Goal: Complete application form

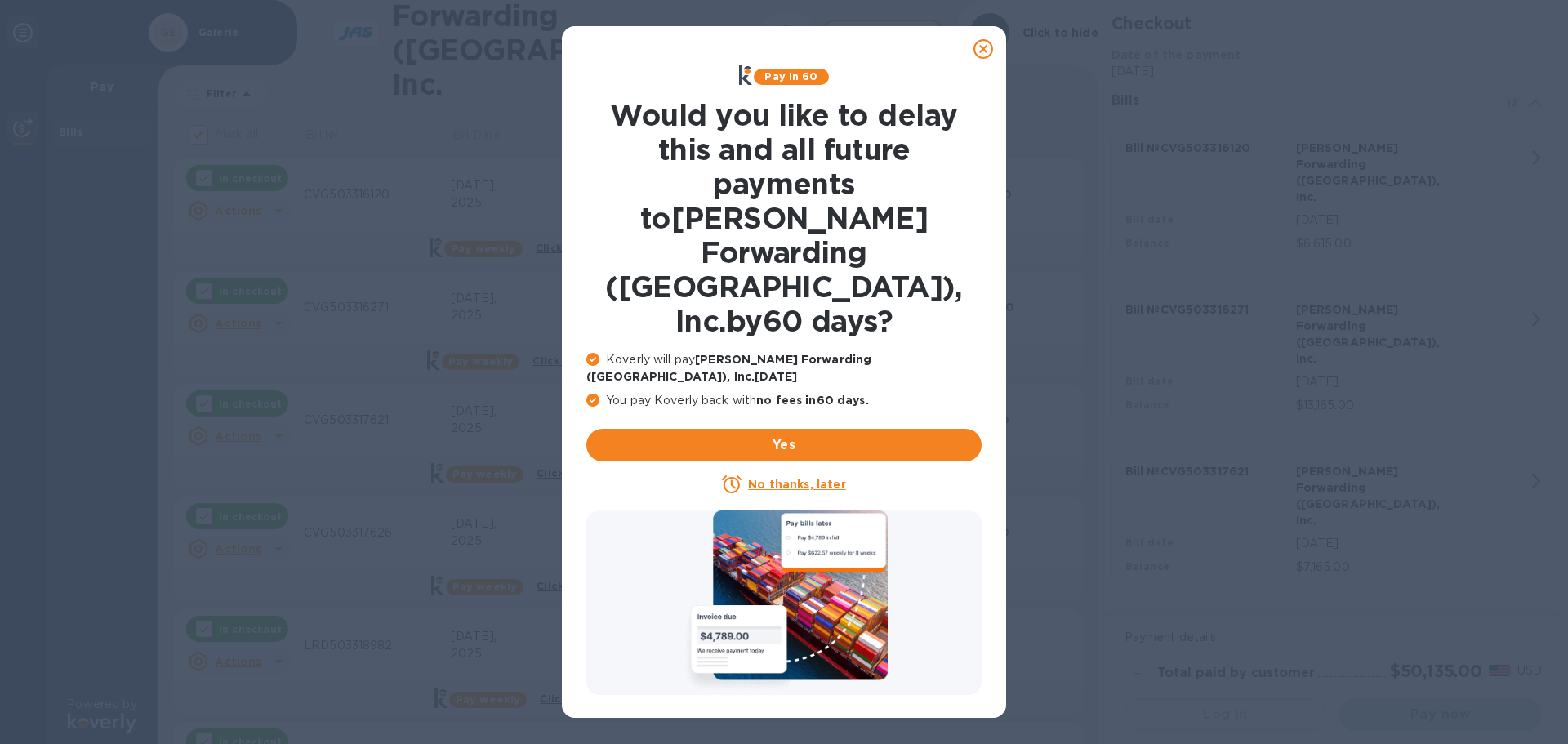
click at [775, 478] on u "No thanks, later" at bounding box center [797, 484] width 97 height 13
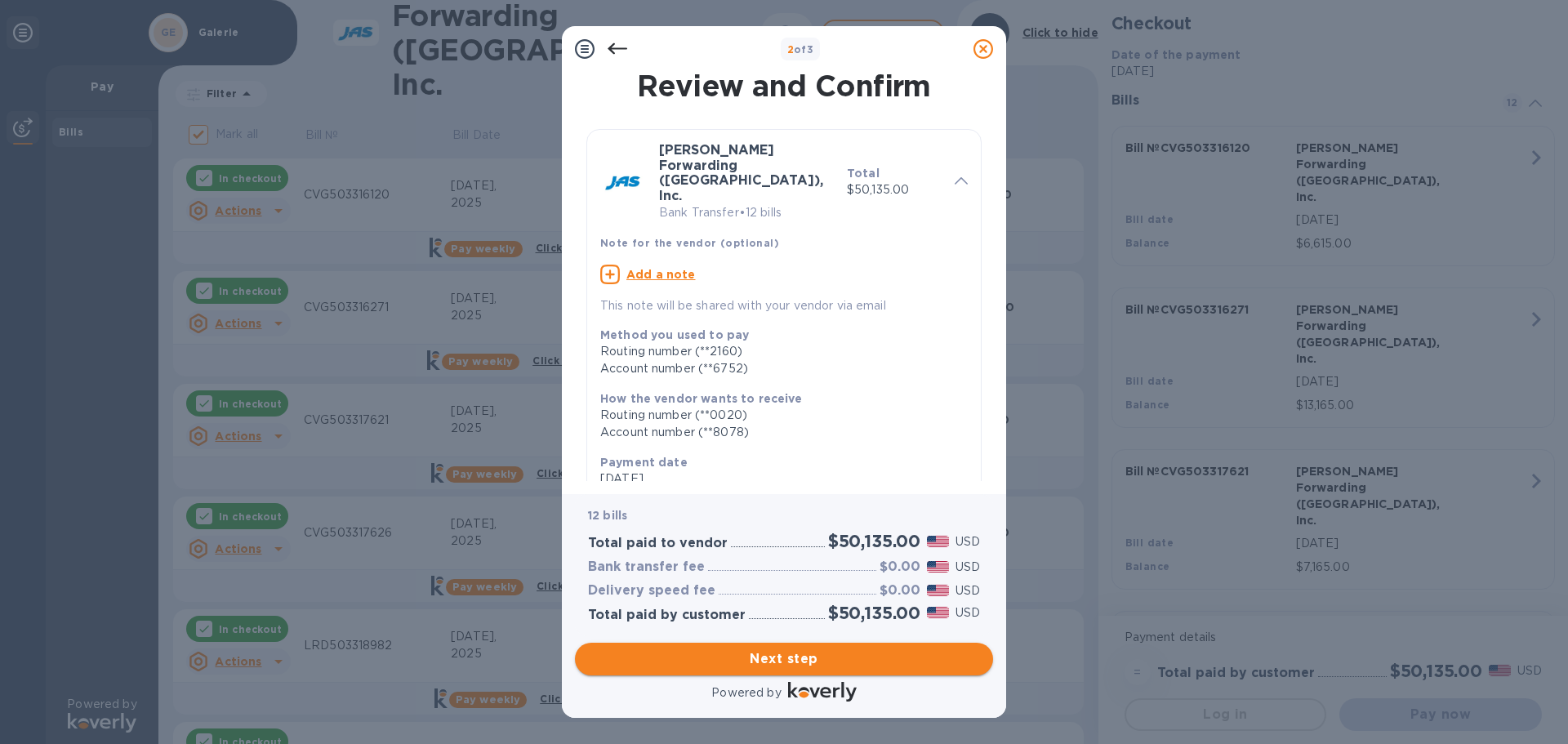
click at [812, 665] on span "Next step" at bounding box center [784, 659] width 392 height 20
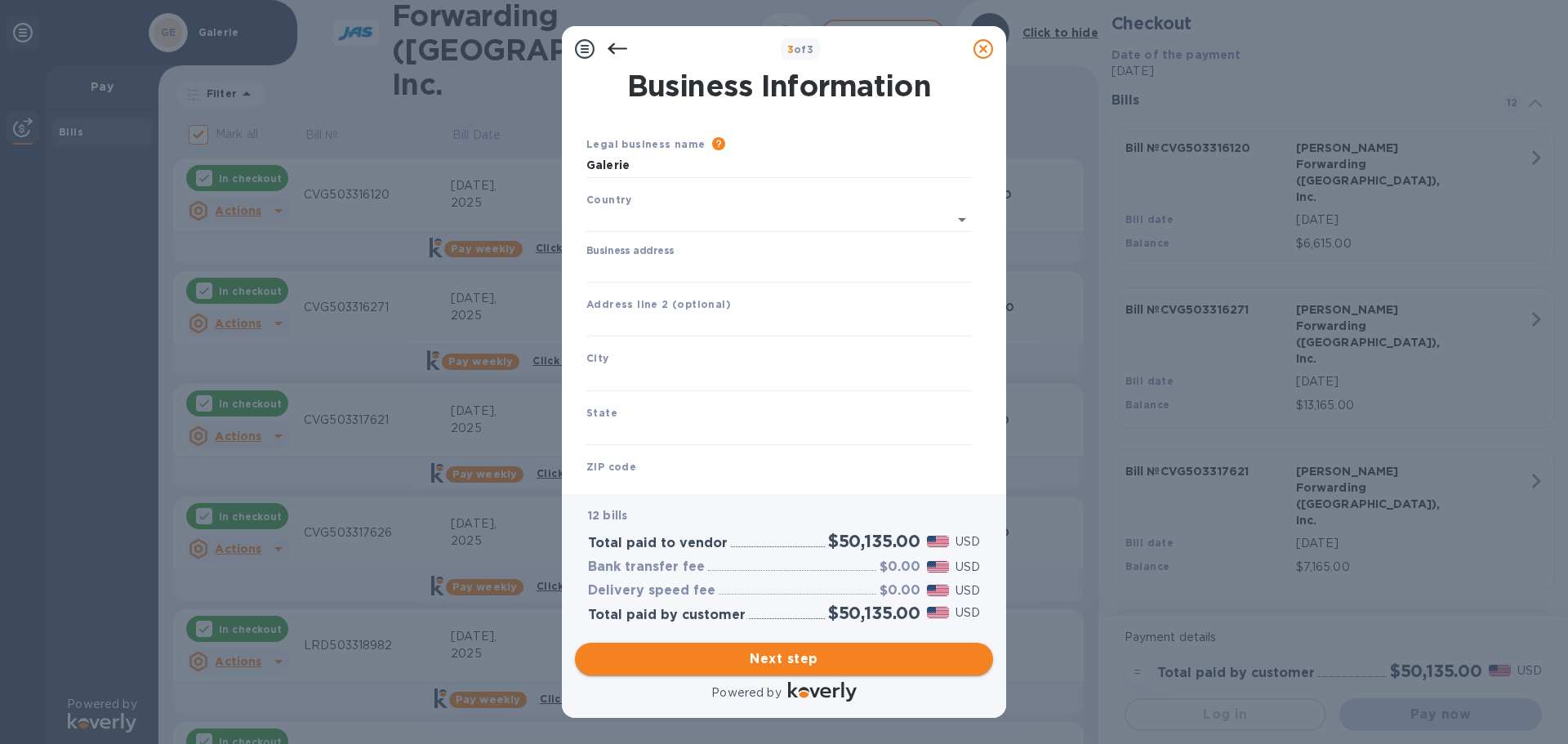
type input "[GEOGRAPHIC_DATA]"
click at [663, 264] on input "Business address" at bounding box center [778, 267] width 386 height 24
type input "[STREET_ADDRESS][PERSON_NAME]"
click at [626, 374] on input "text" at bounding box center [778, 375] width 386 height 24
drag, startPoint x: 582, startPoint y: 375, endPoint x: 568, endPoint y: 376, distance: 14.0
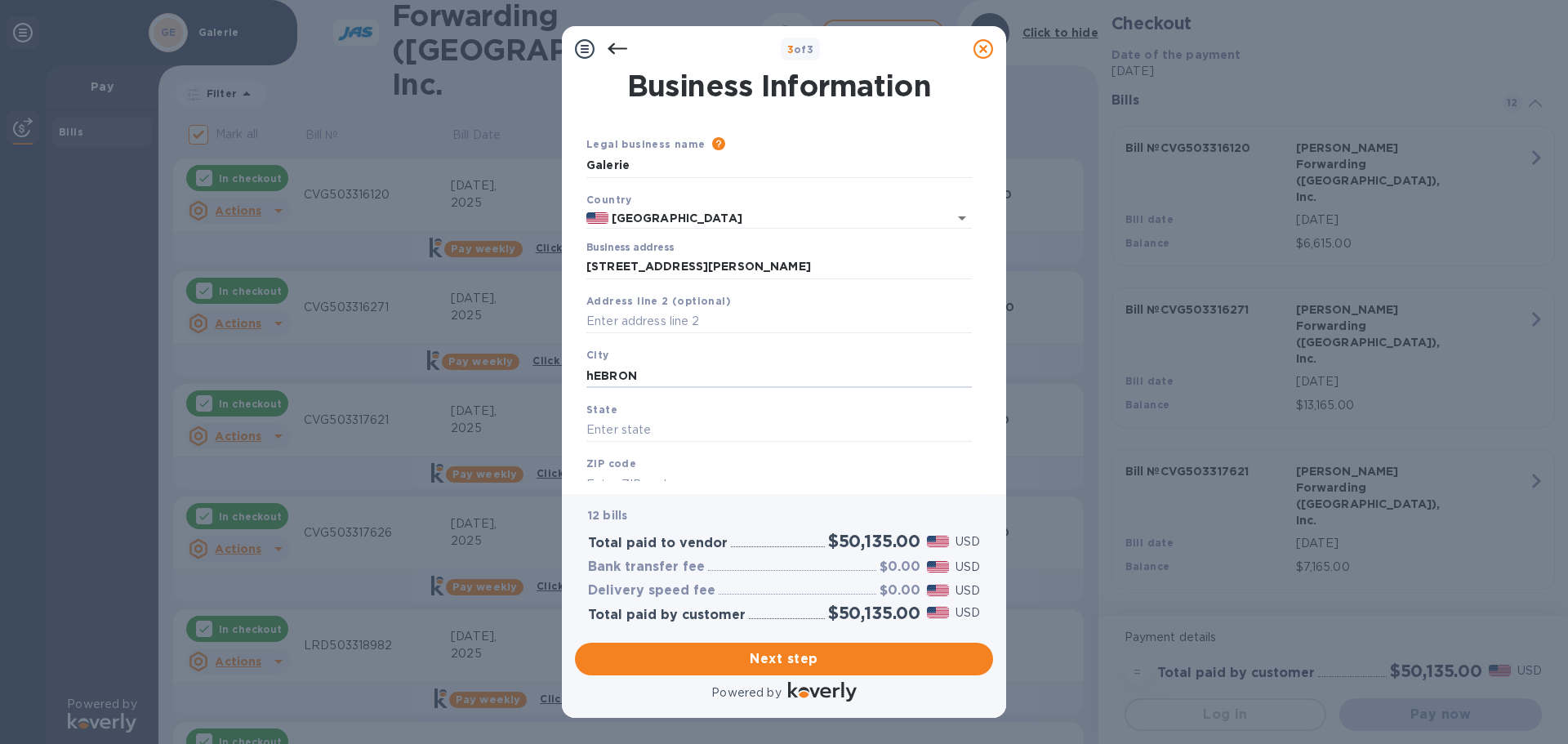
click at [568, 376] on div "Business Information Legal business name Please provide the legal name that app…" at bounding box center [784, 283] width 444 height 422
type input "Hebron"
click at [585, 427] on div "State" at bounding box center [779, 421] width 399 height 55
click at [595, 430] on input "text" at bounding box center [778, 430] width 386 height 24
type input "KY"
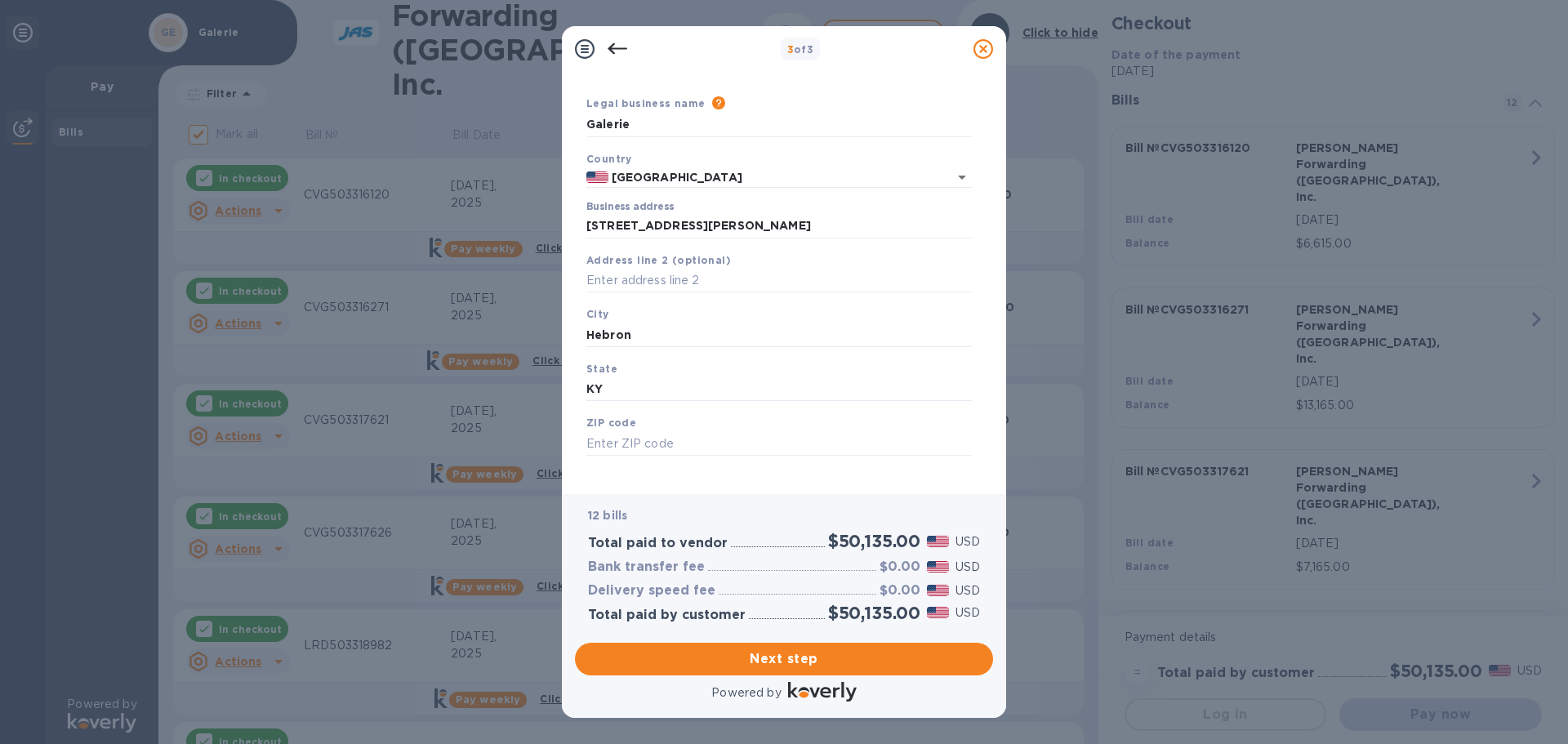
scroll to position [44, 0]
click at [649, 430] on input "text" at bounding box center [778, 441] width 386 height 24
type input "41048"
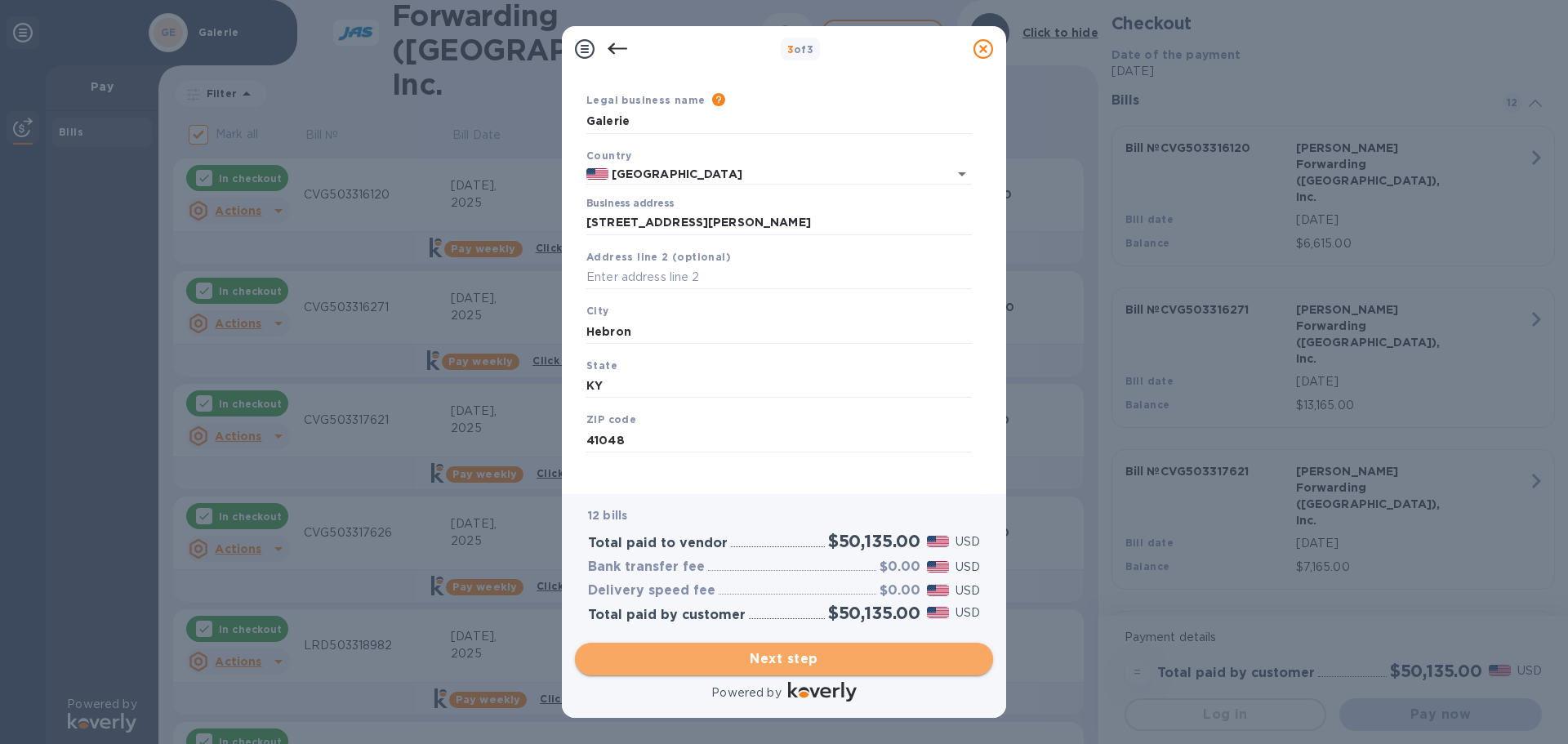
click at [834, 662] on span "Next step" at bounding box center [784, 659] width 392 height 20
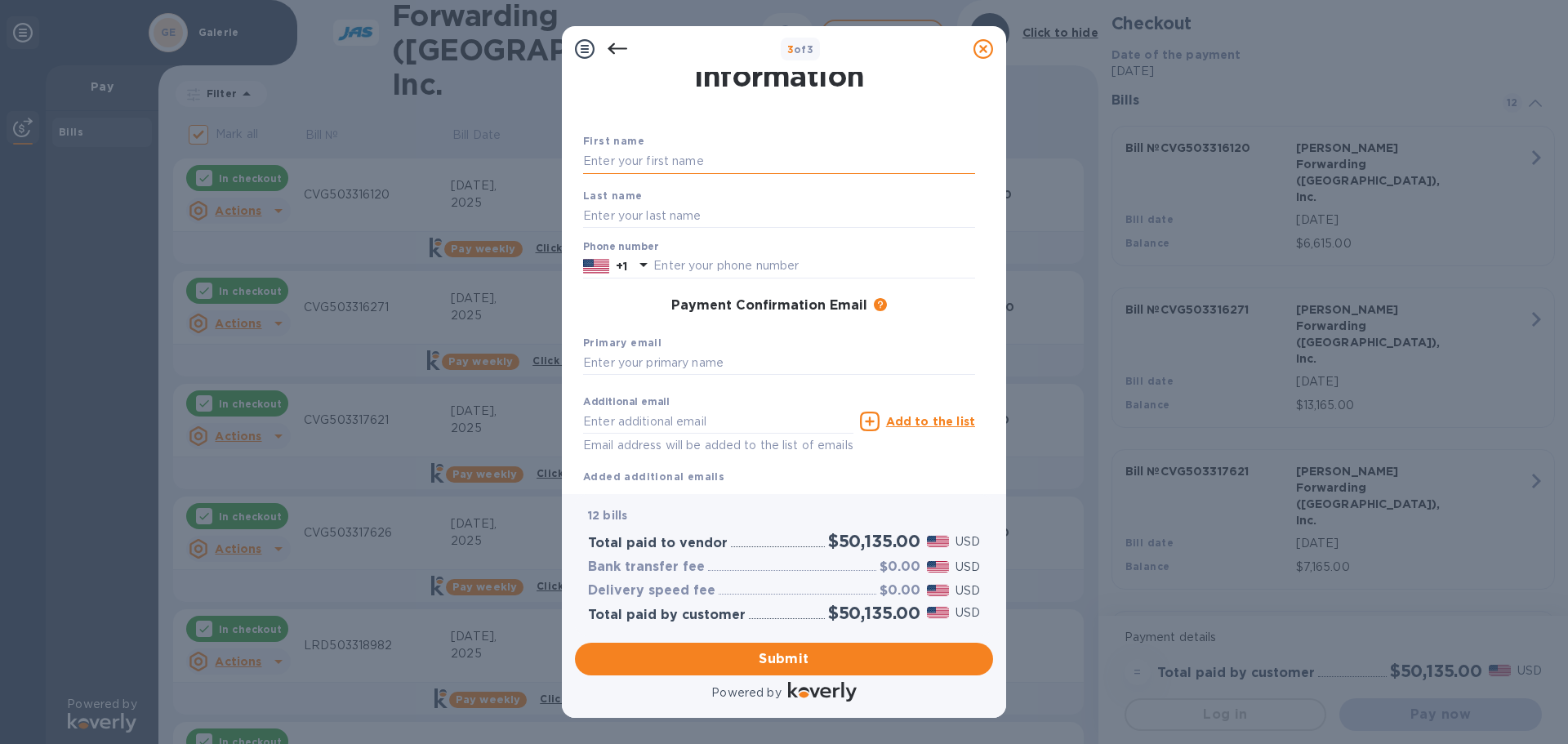
click at [680, 154] on input "text" at bounding box center [779, 161] width 392 height 24
type input "[PERSON_NAME]"
click at [673, 232] on div "Last name" at bounding box center [778, 207] width 405 height 55
click at [591, 216] on input "text" at bounding box center [779, 216] width 392 height 24
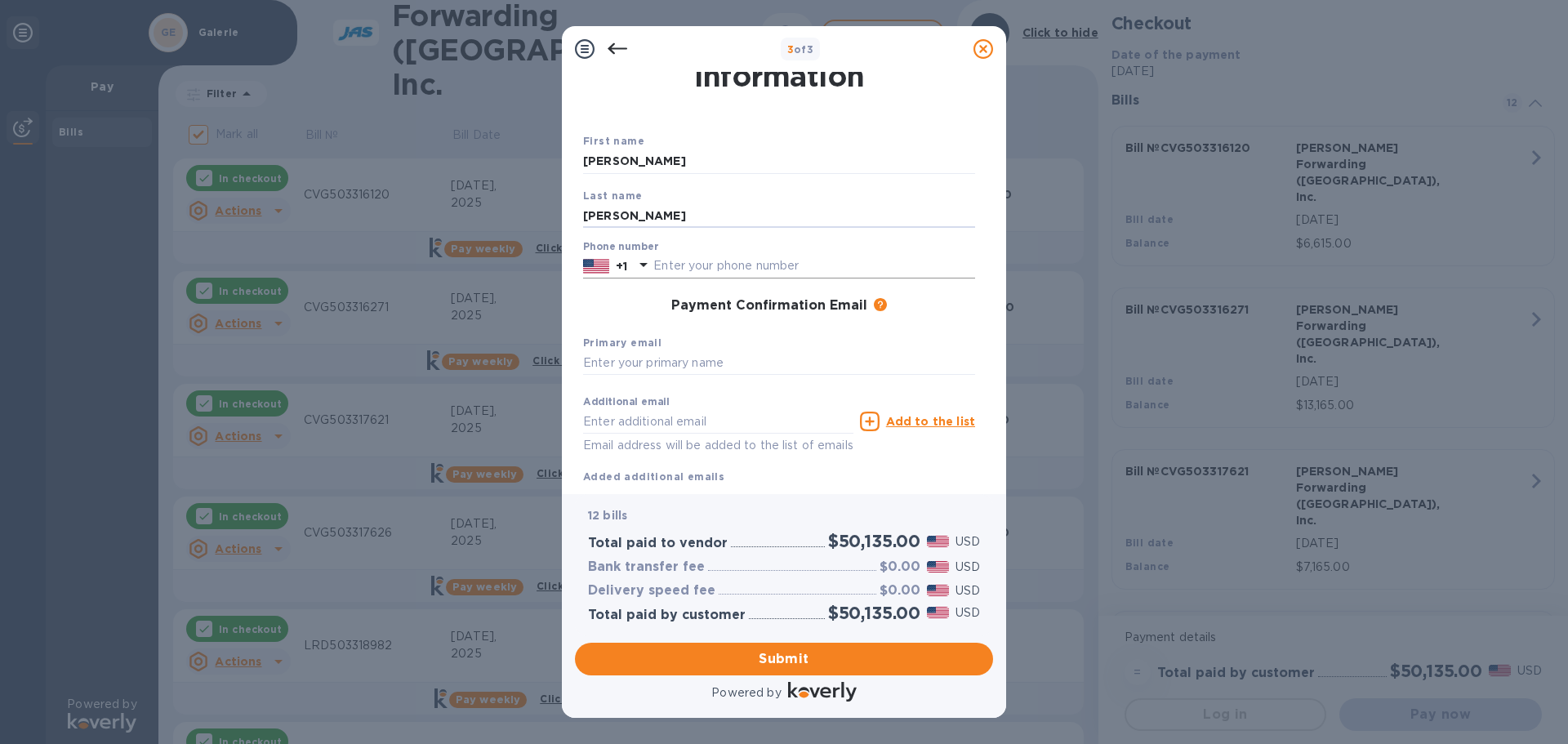
type input "[PERSON_NAME]"
click at [660, 269] on input "text" at bounding box center [814, 266] width 322 height 24
type input "8595388139"
click at [625, 364] on input "text" at bounding box center [779, 363] width 392 height 24
type input "[EMAIL_ADDRESS][DOMAIN_NAME]"
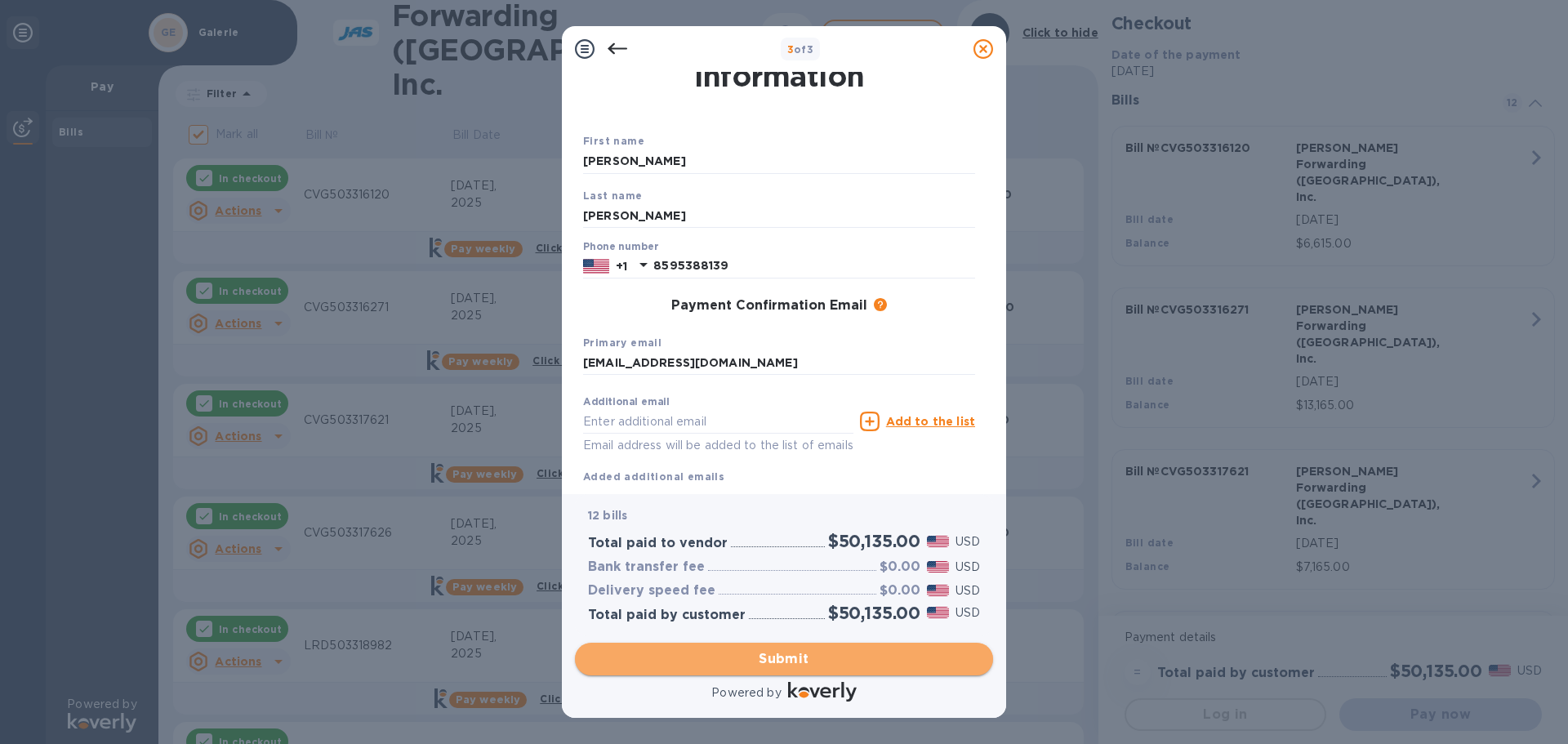
click at [787, 659] on span "Submit" at bounding box center [784, 659] width 392 height 20
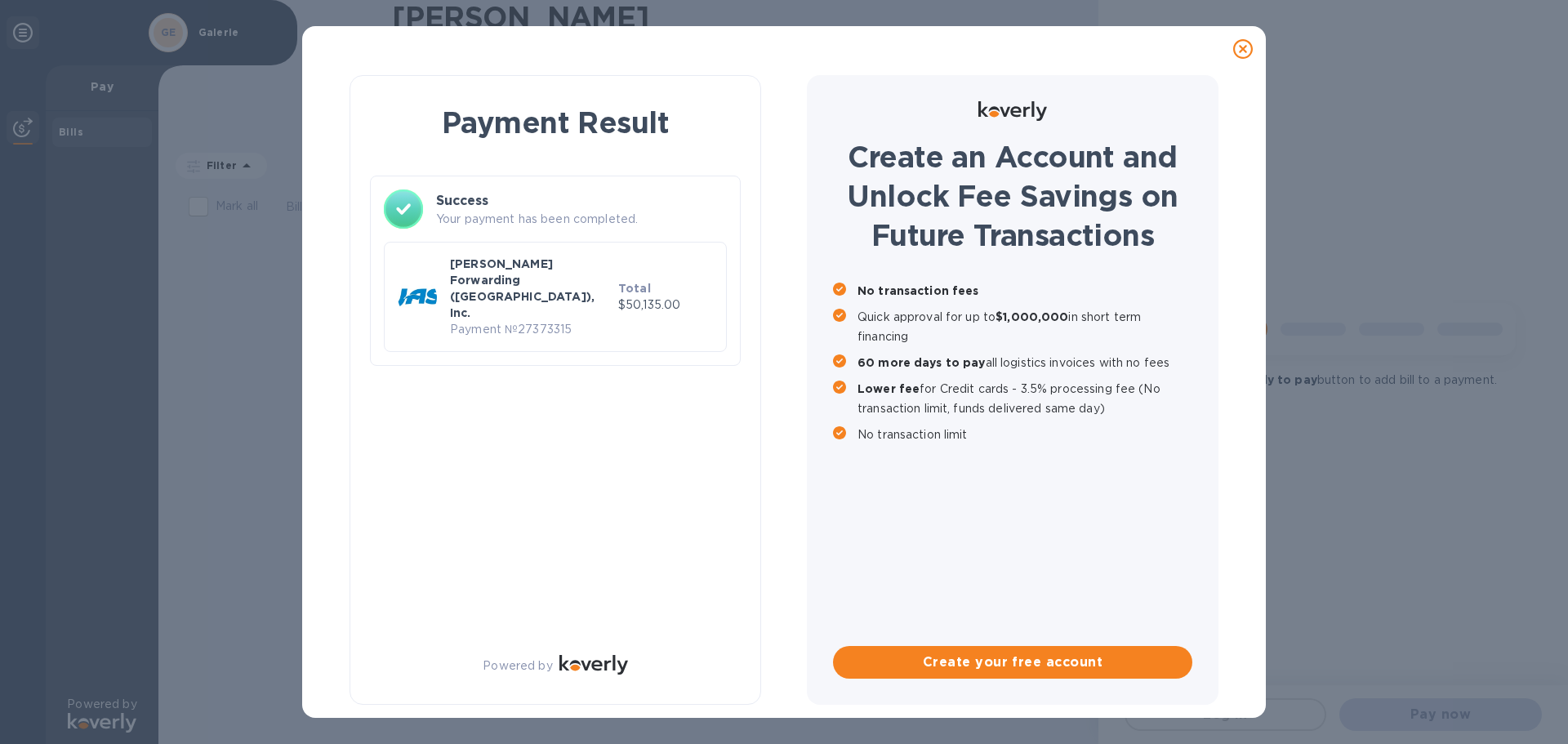
checkbox input "false"
